Goal: Task Accomplishment & Management: Use online tool/utility

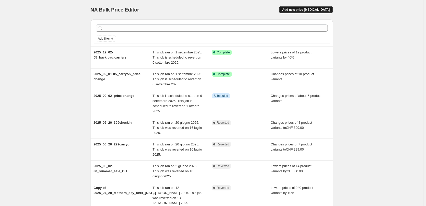
click at [308, 7] on button "Add new price [MEDICAL_DATA]" at bounding box center [306, 9] width 54 height 7
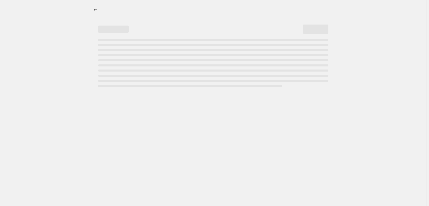
select select "percentage"
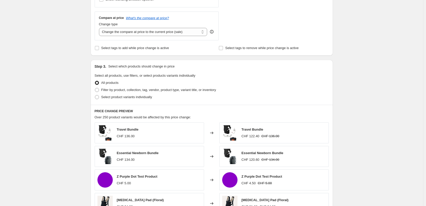
scroll to position [305, 0]
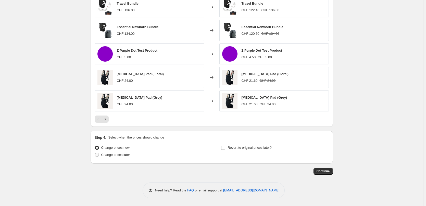
click at [119, 158] on label "Change prices later" at bounding box center [112, 154] width 35 height 7
click at [95, 153] on input "Change prices later" at bounding box center [95, 153] width 0 height 0
radio input "true"
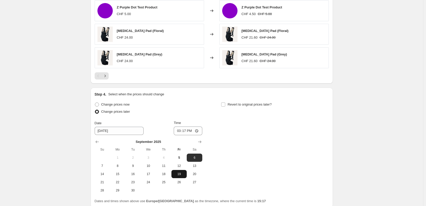
scroll to position [392, 0]
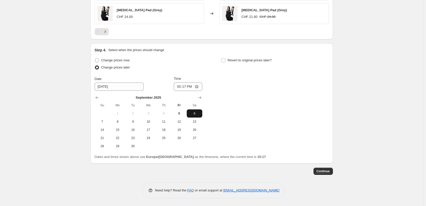
click at [198, 112] on span "6" at bounding box center [194, 113] width 11 height 4
click at [186, 87] on input "15:17" at bounding box center [188, 86] width 29 height 9
type input "00:30"
click at [294, 103] on div "Change prices now Change prices later Date [DATE] Time 00:[DATE] Mo Tu We Th Fr…" at bounding box center [212, 103] width 234 height 93
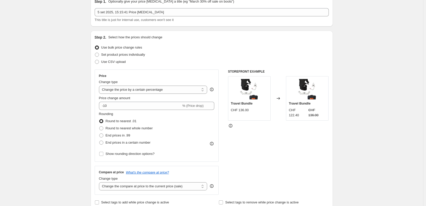
scroll to position [51, 0]
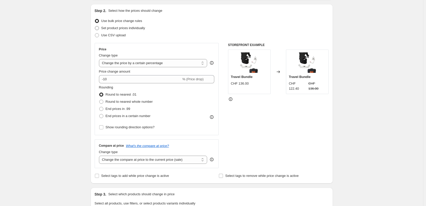
click at [98, 28] on span at bounding box center [97, 28] width 4 height 4
click at [95, 26] on input "Set product prices individually" at bounding box center [95, 26] width 0 height 0
radio input "true"
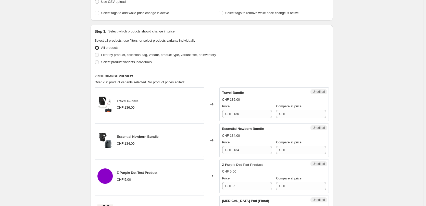
scroll to position [128, 0]
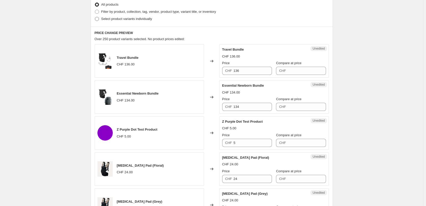
click at [99, 17] on span at bounding box center [97, 19] width 5 height 5
click at [95, 17] on input "Select product variants individually" at bounding box center [95, 17] width 0 height 0
radio input "true"
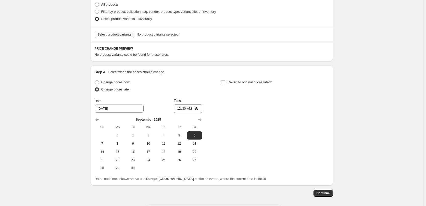
click at [108, 36] on span "Select product variants" at bounding box center [115, 34] width 34 height 4
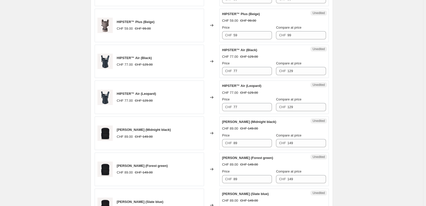
scroll to position [332, 0]
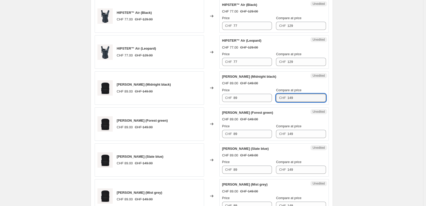
drag, startPoint x: 299, startPoint y: 100, endPoint x: 278, endPoint y: 96, distance: 21.0
click at [278, 96] on div "CHF 149" at bounding box center [301, 98] width 50 height 8
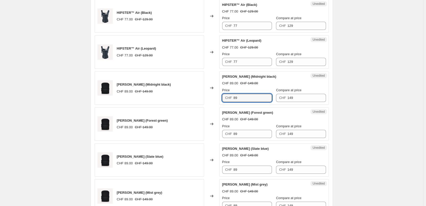
drag, startPoint x: 248, startPoint y: 98, endPoint x: 233, endPoint y: 98, distance: 15.3
click at [231, 98] on div "CHF 89" at bounding box center [247, 98] width 50 height 8
paste input "14"
type input "149"
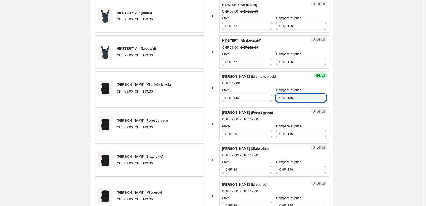
drag, startPoint x: 296, startPoint y: 98, endPoint x: 280, endPoint y: 97, distance: 16.1
click at [280, 97] on div "CHF 149" at bounding box center [301, 98] width 50 height 8
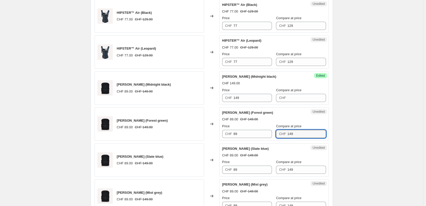
drag, startPoint x: 298, startPoint y: 132, endPoint x: 285, endPoint y: 132, distance: 13.3
click at [285, 132] on div "CHF 149" at bounding box center [301, 134] width 50 height 8
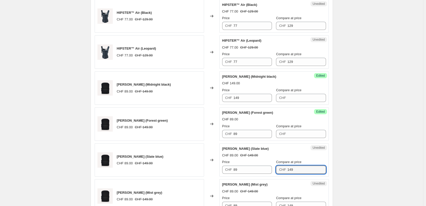
drag, startPoint x: 298, startPoint y: 168, endPoint x: 277, endPoint y: 168, distance: 21.2
click at [277, 168] on div "CHF 149" at bounding box center [301, 169] width 50 height 8
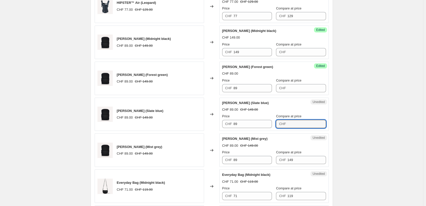
scroll to position [383, 0]
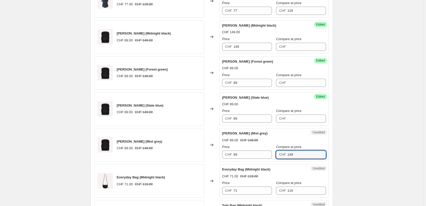
drag, startPoint x: 298, startPoint y: 155, endPoint x: 280, endPoint y: 153, distance: 18.6
click at [280, 153] on div "CHF 149" at bounding box center [301, 154] width 50 height 8
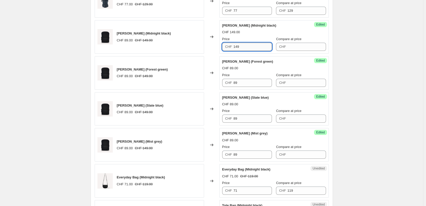
drag, startPoint x: 244, startPoint y: 46, endPoint x: 234, endPoint y: 46, distance: 10.2
click at [234, 46] on input "149" at bounding box center [253, 47] width 39 height 8
drag, startPoint x: 247, startPoint y: 84, endPoint x: 228, endPoint y: 82, distance: 18.7
click at [228, 82] on div "CHF 89" at bounding box center [247, 83] width 50 height 8
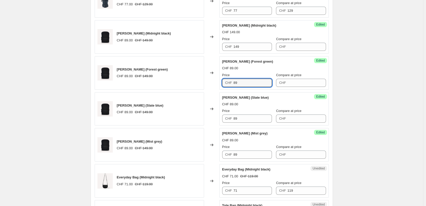
paste input "14"
type input "149"
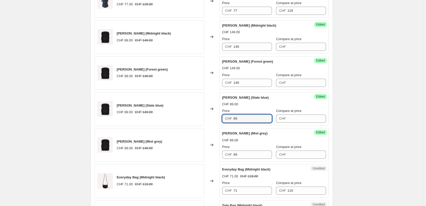
drag, startPoint x: 244, startPoint y: 119, endPoint x: 228, endPoint y: 118, distance: 16.7
click at [228, 118] on div "CHF 89" at bounding box center [247, 118] width 50 height 8
paste input "14"
type input "149"
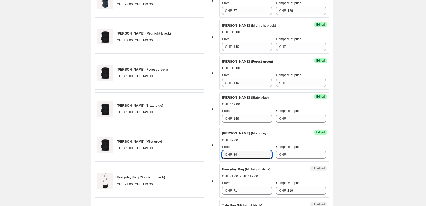
drag, startPoint x: 240, startPoint y: 153, endPoint x: 226, endPoint y: 152, distance: 14.0
click at [226, 152] on div "CHF 89" at bounding box center [247, 154] width 50 height 8
paste input "14"
type input "149"
click at [259, 141] on div "CHF 89.00" at bounding box center [274, 140] width 104 height 5
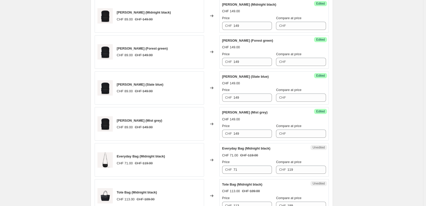
scroll to position [434, 0]
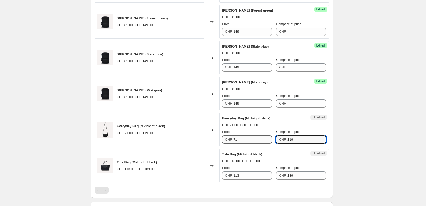
drag, startPoint x: 301, startPoint y: 139, endPoint x: 257, endPoint y: 139, distance: 43.7
click at [269, 139] on div "Price CHF 71 Compare at price CHF 119" at bounding box center [274, 136] width 104 height 14
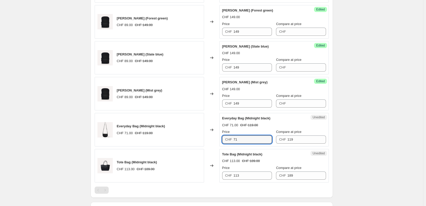
drag, startPoint x: 239, startPoint y: 138, endPoint x: 225, endPoint y: 138, distance: 14.1
click at [225, 138] on div "CHF 71" at bounding box center [247, 139] width 50 height 8
paste input "119"
type input "119"
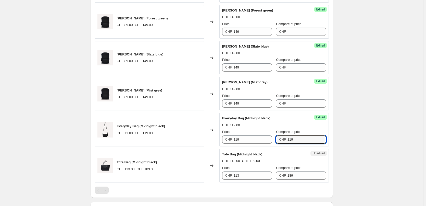
drag, startPoint x: 302, startPoint y: 139, endPoint x: 276, endPoint y: 138, distance: 25.8
click at [276, 138] on div "Price CHF 119 Compare at price CHF 119" at bounding box center [274, 136] width 104 height 14
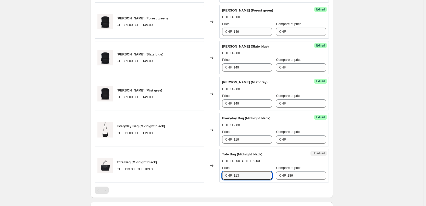
drag, startPoint x: 258, startPoint y: 174, endPoint x: 213, endPoint y: 169, distance: 44.9
click at [213, 169] on div "Tote Bag (Midnight black) CHF 113.00 CHF 189.00 Changed to Unedited Tote Bag (M…" at bounding box center [212, 165] width 234 height 33
type input "189"
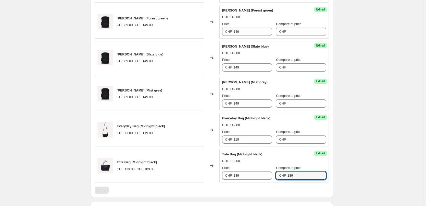
drag, startPoint x: 300, startPoint y: 174, endPoint x: 273, endPoint y: 173, distance: 26.8
click at [273, 173] on div "Price CHF 189 Compare at price CHF 189" at bounding box center [274, 172] width 104 height 14
click at [282, 188] on div at bounding box center [212, 189] width 234 height 7
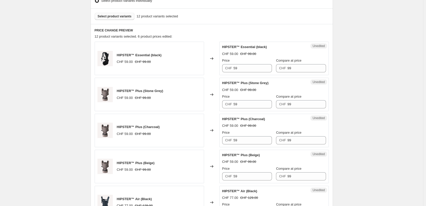
scroll to position [158, 0]
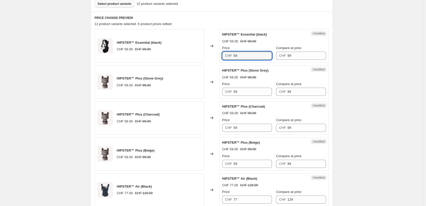
drag, startPoint x: 252, startPoint y: 54, endPoint x: 224, endPoint y: 53, distance: 28.6
click at [224, 53] on div "CHF 59" at bounding box center [247, 56] width 50 height 8
type input "99"
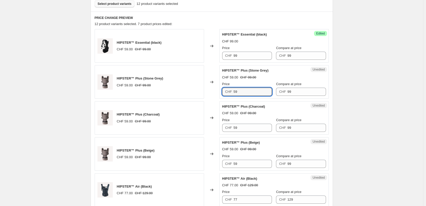
drag, startPoint x: 249, startPoint y: 90, endPoint x: 229, endPoint y: 90, distance: 19.9
click at [229, 90] on div "CHF 59" at bounding box center [247, 92] width 50 height 8
type input "139"
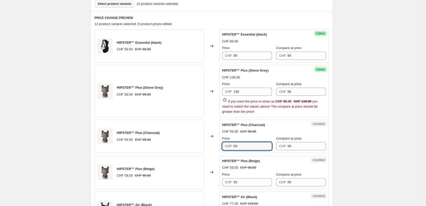
drag, startPoint x: 244, startPoint y: 130, endPoint x: 227, endPoint y: 127, distance: 17.5
click at [227, 127] on div "HIPSTER™ Plus (Charcoal) CHF 59.00 CHF 99.00 Price CHF 59 Compare at price CHF …" at bounding box center [274, 136] width 104 height 28
drag, startPoint x: 299, startPoint y: 90, endPoint x: 287, endPoint y: 90, distance: 12.5
click at [287, 90] on div "CHF 99" at bounding box center [301, 92] width 50 height 8
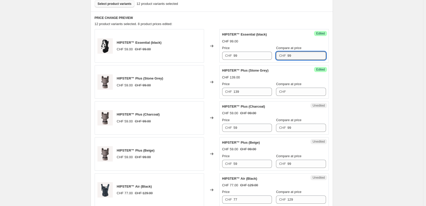
drag, startPoint x: 295, startPoint y: 56, endPoint x: 285, endPoint y: 55, distance: 9.7
click at [285, 55] on div "CHF 99" at bounding box center [301, 56] width 50 height 8
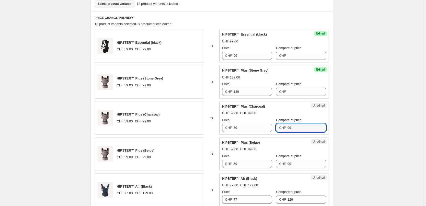
drag, startPoint x: 294, startPoint y: 128, endPoint x: 281, endPoint y: 128, distance: 13.3
click at [281, 128] on div "CHF 99" at bounding box center [301, 128] width 50 height 8
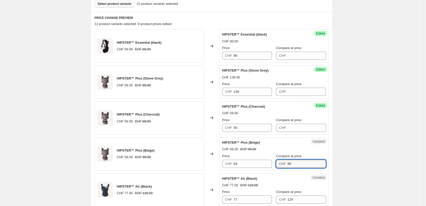
drag, startPoint x: 296, startPoint y: 164, endPoint x: 274, endPoint y: 161, distance: 21.8
click at [274, 161] on div "Price CHF 59 Compare at price CHF 99" at bounding box center [274, 160] width 104 height 14
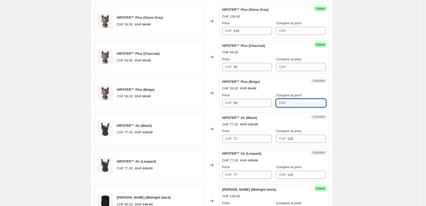
scroll to position [235, 0]
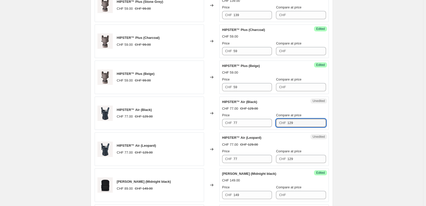
drag, startPoint x: 295, startPoint y: 122, endPoint x: 283, endPoint y: 123, distance: 12.3
click at [283, 123] on div "CHF 129" at bounding box center [301, 123] width 50 height 8
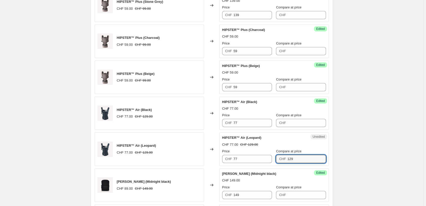
drag, startPoint x: 304, startPoint y: 157, endPoint x: 275, endPoint y: 155, distance: 29.1
click at [275, 155] on div "Price CHF 77 Compare at price CHF 129" at bounding box center [274, 156] width 104 height 14
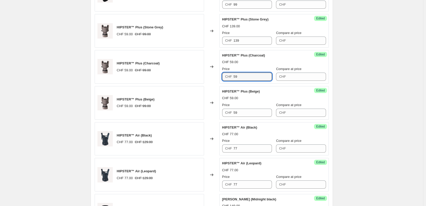
drag, startPoint x: 248, startPoint y: 76, endPoint x: 222, endPoint y: 73, distance: 25.4
click at [222, 73] on div "Success Edited HIPSTER™ Plus (Charcoal) CHF 59.00 Price CHF 59 Compare at price…" at bounding box center [275, 66] width 110 height 33
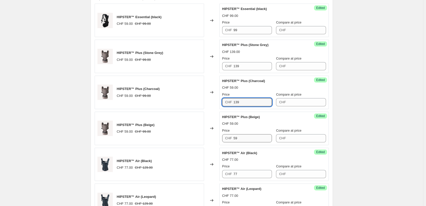
type input "139"
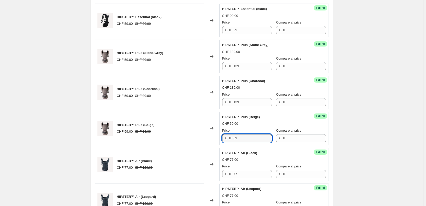
drag, startPoint x: 254, startPoint y: 139, endPoint x: 224, endPoint y: 138, distance: 29.9
click at [225, 138] on div "CHF 59" at bounding box center [247, 138] width 50 height 8
type input "139"
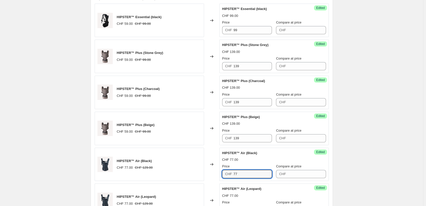
drag, startPoint x: 246, startPoint y: 173, endPoint x: 229, endPoint y: 173, distance: 16.9
click at [229, 173] on div "CHF 77" at bounding box center [247, 174] width 50 height 8
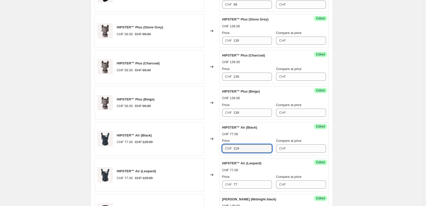
scroll to position [235, 0]
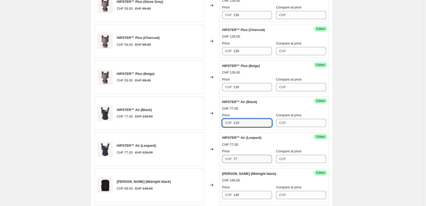
type input "119"
drag, startPoint x: 247, startPoint y: 160, endPoint x: 233, endPoint y: 159, distance: 13.9
click at [233, 159] on div "CHF 77" at bounding box center [247, 159] width 50 height 8
type input "119"
click at [365, 151] on div "Create new price [MEDICAL_DATA]. This page is ready Create new price [MEDICAL_D…" at bounding box center [211, 164] width 423 height 798
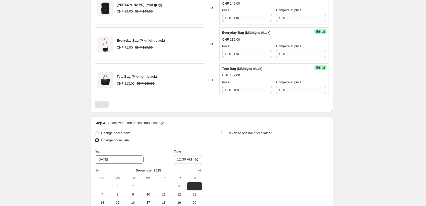
scroll to position [567, 0]
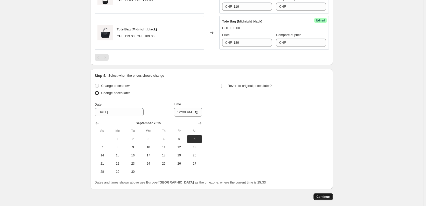
click at [321, 194] on button "Continue" at bounding box center [323, 196] width 19 height 7
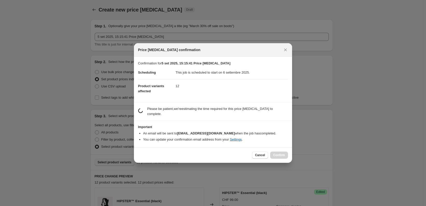
scroll to position [0, 0]
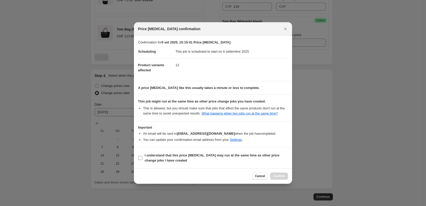
click at [156, 159] on b "I understand that this price [MEDICAL_DATA] may run at the same time as other p…" at bounding box center [212, 157] width 135 height 9
click at [142, 159] on input "I understand that this price [MEDICAL_DATA] may run at the same time as other p…" at bounding box center [140, 158] width 4 height 4
checkbox input "true"
click at [284, 176] on span "Confirm" at bounding box center [279, 176] width 12 height 4
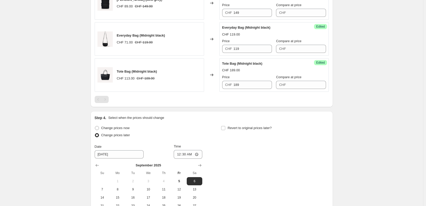
scroll to position [623, 0]
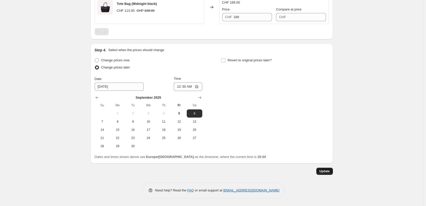
click at [327, 171] on span "Update" at bounding box center [325, 171] width 10 height 4
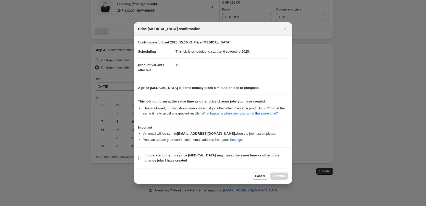
click at [139, 159] on input "I understand that this price [MEDICAL_DATA] may run at the same time as other p…" at bounding box center [140, 158] width 4 height 4
checkbox input "true"
click at [277, 175] on span "Confirm" at bounding box center [279, 176] width 12 height 4
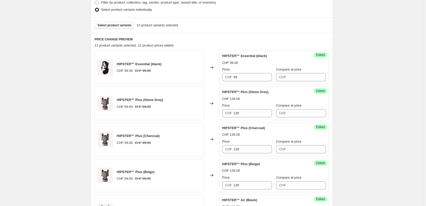
scroll to position [164, 0]
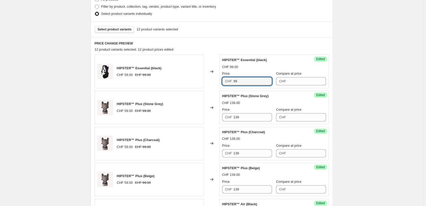
drag, startPoint x: 248, startPoint y: 80, endPoint x: 222, endPoint y: 79, distance: 26.1
click at [222, 79] on div "Success Edited HIPSTER™ Essential (black) CHF 99.00 Price CHF 99 Compare at pri…" at bounding box center [275, 71] width 110 height 33
type input "79"
click at [301, 85] on input "Compare at price" at bounding box center [307, 81] width 39 height 8
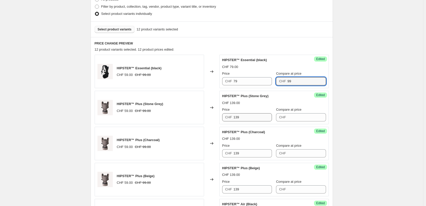
type input "99"
click at [248, 118] on input "139" at bounding box center [253, 117] width 39 height 8
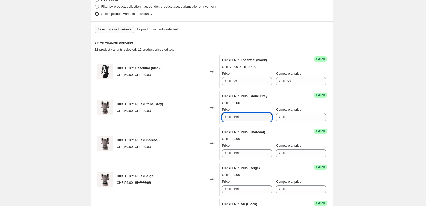
drag, startPoint x: 254, startPoint y: 118, endPoint x: 223, endPoint y: 116, distance: 31.0
click at [223, 116] on div "Success Edited HIPSTER™ Plus (Stone Grey) CHF 139.00 Price CHF 139 Compare at p…" at bounding box center [275, 107] width 110 height 33
type input "99"
click at [302, 118] on input "Compare at price" at bounding box center [307, 117] width 39 height 8
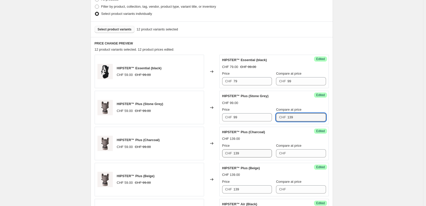
type input "139"
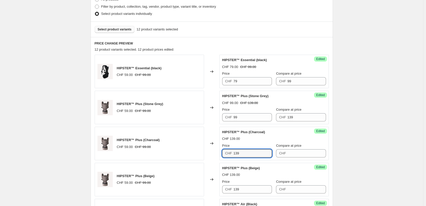
drag, startPoint x: 247, startPoint y: 153, endPoint x: 225, endPoint y: 153, distance: 21.7
click at [225, 153] on div "CHF 139" at bounding box center [247, 153] width 50 height 8
type input "99"
click at [301, 154] on input "Compare at price" at bounding box center [307, 153] width 39 height 8
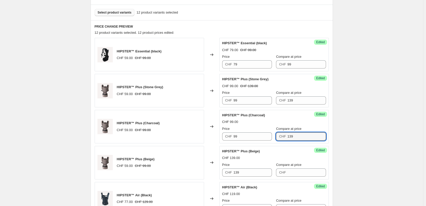
scroll to position [189, 0]
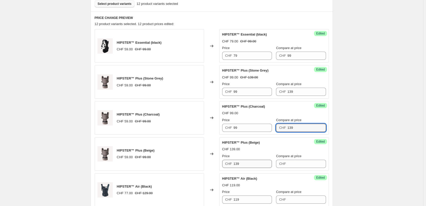
type input "139"
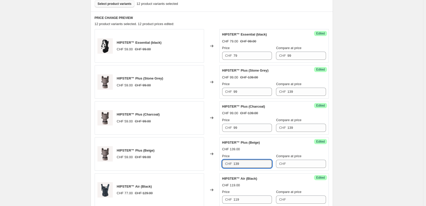
drag, startPoint x: 257, startPoint y: 162, endPoint x: 220, endPoint y: 160, distance: 36.8
click at [220, 160] on div "HIPSTER™ Plus (Beige) CHF 59.00 CHF 99.00 Changed to Success Edited HIPSTER™ Pl…" at bounding box center [212, 153] width 234 height 33
type input "99"
click at [293, 162] on input "Compare at price" at bounding box center [307, 164] width 39 height 8
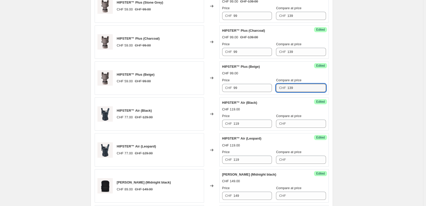
scroll to position [266, 0]
type input "139"
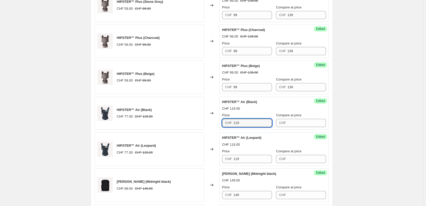
drag, startPoint x: 257, startPoint y: 124, endPoint x: 230, endPoint y: 122, distance: 26.6
click at [230, 122] on div "CHF 119" at bounding box center [247, 123] width 50 height 8
type input "89"
click at [295, 122] on input "Compare at price" at bounding box center [307, 123] width 39 height 8
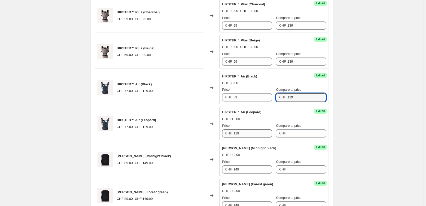
type input "119"
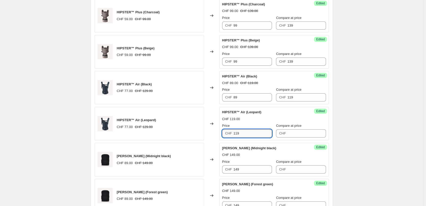
drag, startPoint x: 241, startPoint y: 132, endPoint x: 235, endPoint y: 132, distance: 5.6
click at [235, 132] on input "119" at bounding box center [253, 133] width 39 height 8
type input "89"
click at [297, 134] on input "Compare at price" at bounding box center [307, 133] width 39 height 8
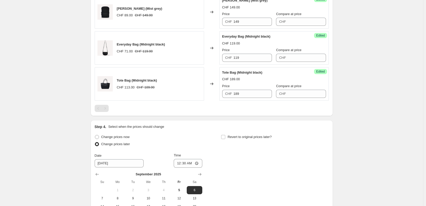
type input "119"
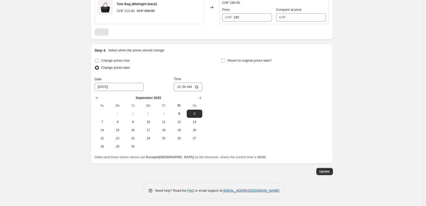
scroll to position [623, 0]
click at [330, 173] on span "Update" at bounding box center [325, 171] width 10 height 4
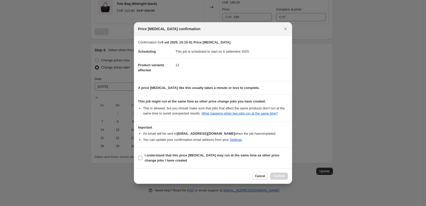
click at [143, 158] on label "I understand that this price [MEDICAL_DATA] may run at the same time as other p…" at bounding box center [213, 158] width 150 height 12
click at [142, 158] on input "I understand that this price [MEDICAL_DATA] may run at the same time as other p…" at bounding box center [140, 158] width 4 height 4
checkbox input "true"
click at [287, 176] on button "Confirm" at bounding box center [279, 175] width 18 height 7
